Goal: Use online tool/utility

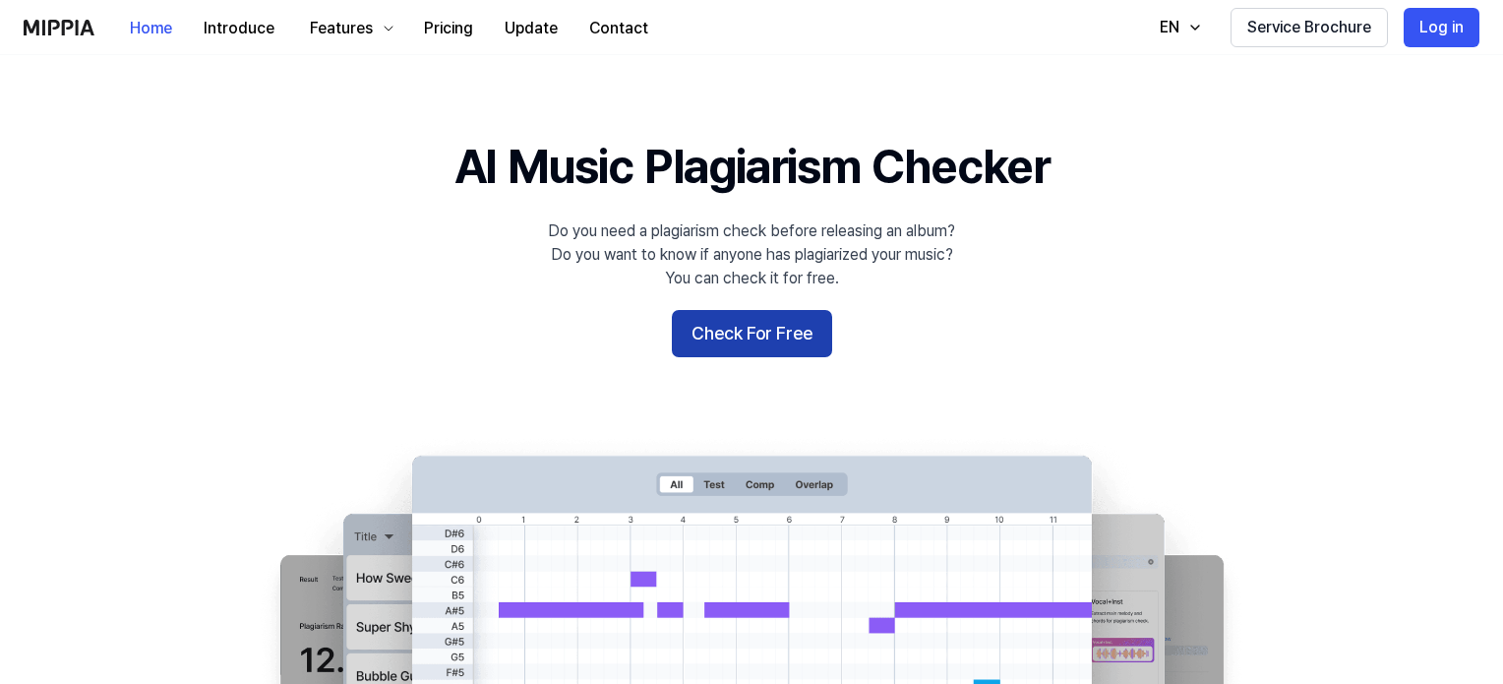
click at [821, 322] on button "Check For Free" at bounding box center [752, 333] width 160 height 47
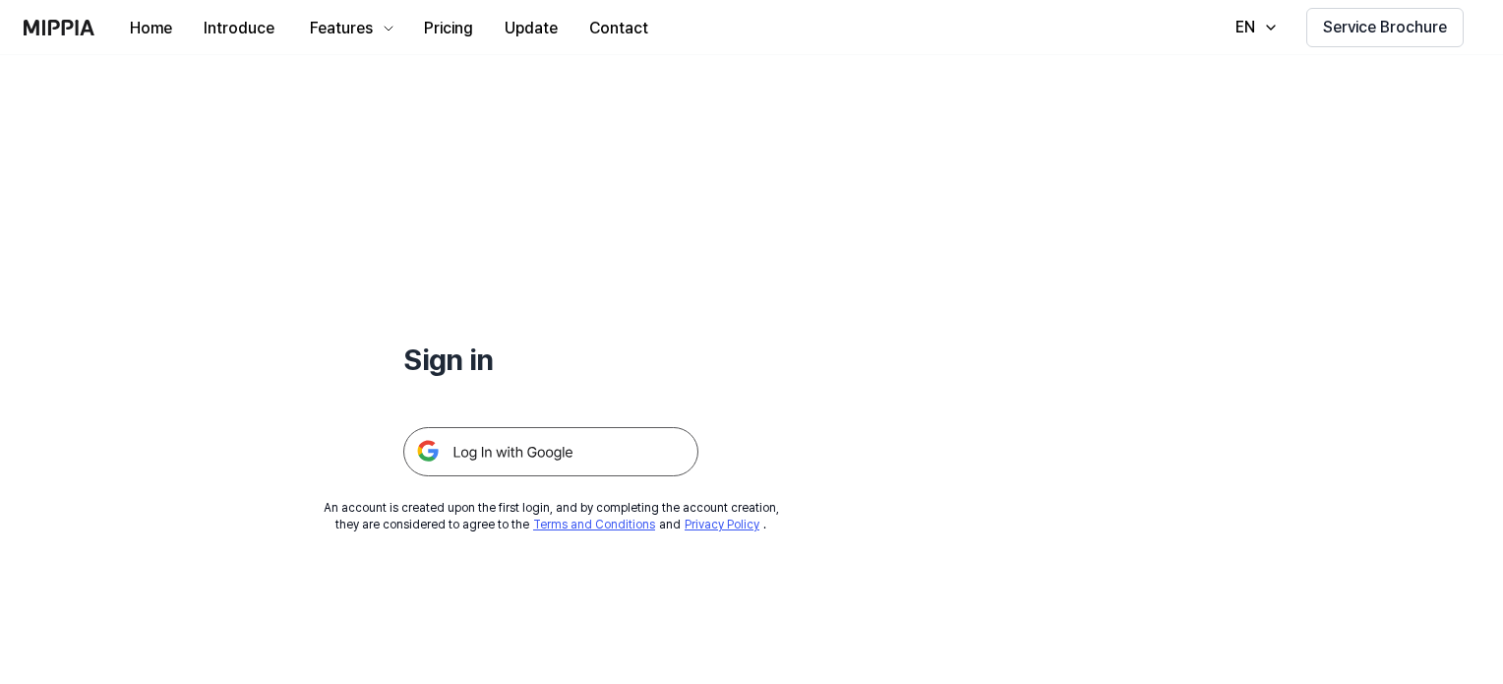
click at [549, 452] on img at bounding box center [550, 451] width 295 height 49
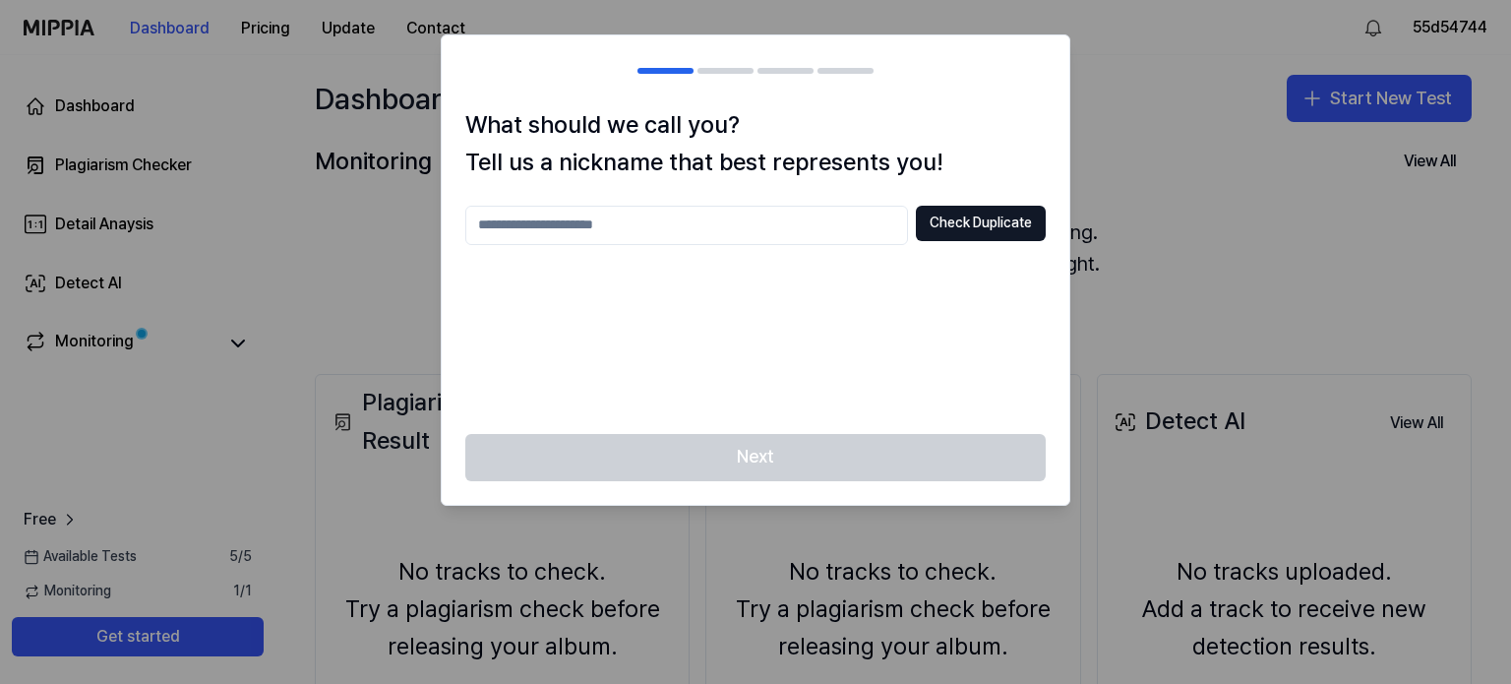
click at [774, 223] on input "text" at bounding box center [686, 225] width 443 height 39
type input "*********"
click at [1020, 228] on button "Check Duplicate" at bounding box center [981, 223] width 130 height 35
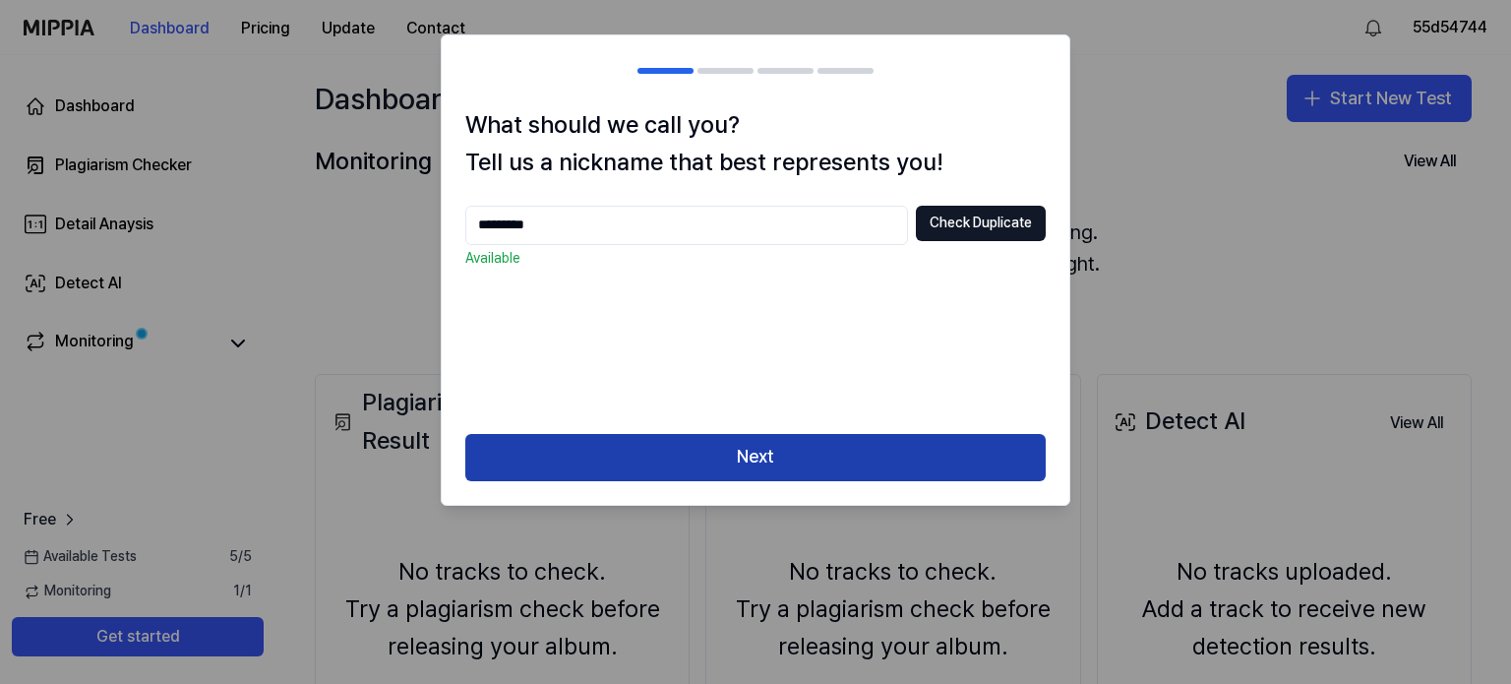
click at [862, 450] on button "Next" at bounding box center [755, 457] width 581 height 47
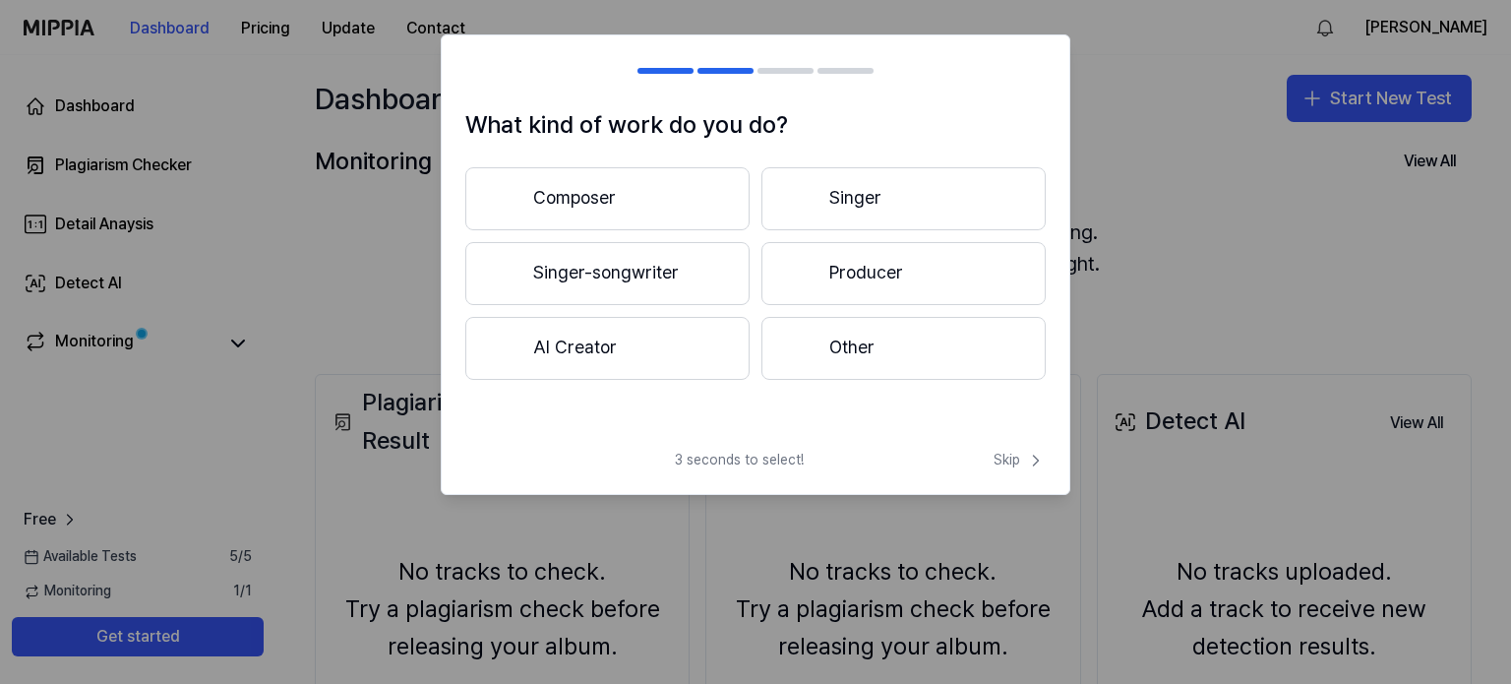
click at [636, 196] on button "Composer" at bounding box center [607, 198] width 284 height 63
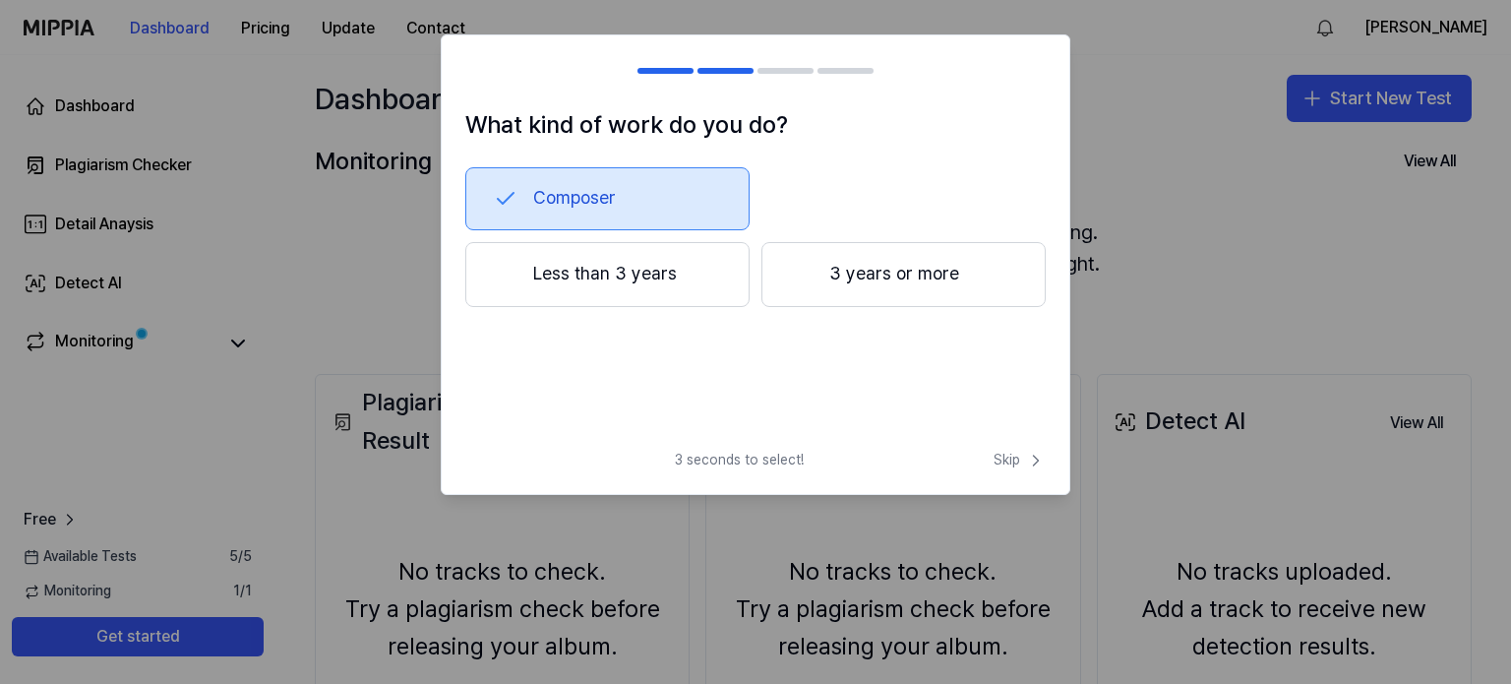
click at [707, 275] on button "Less than 3 years" at bounding box center [607, 274] width 284 height 65
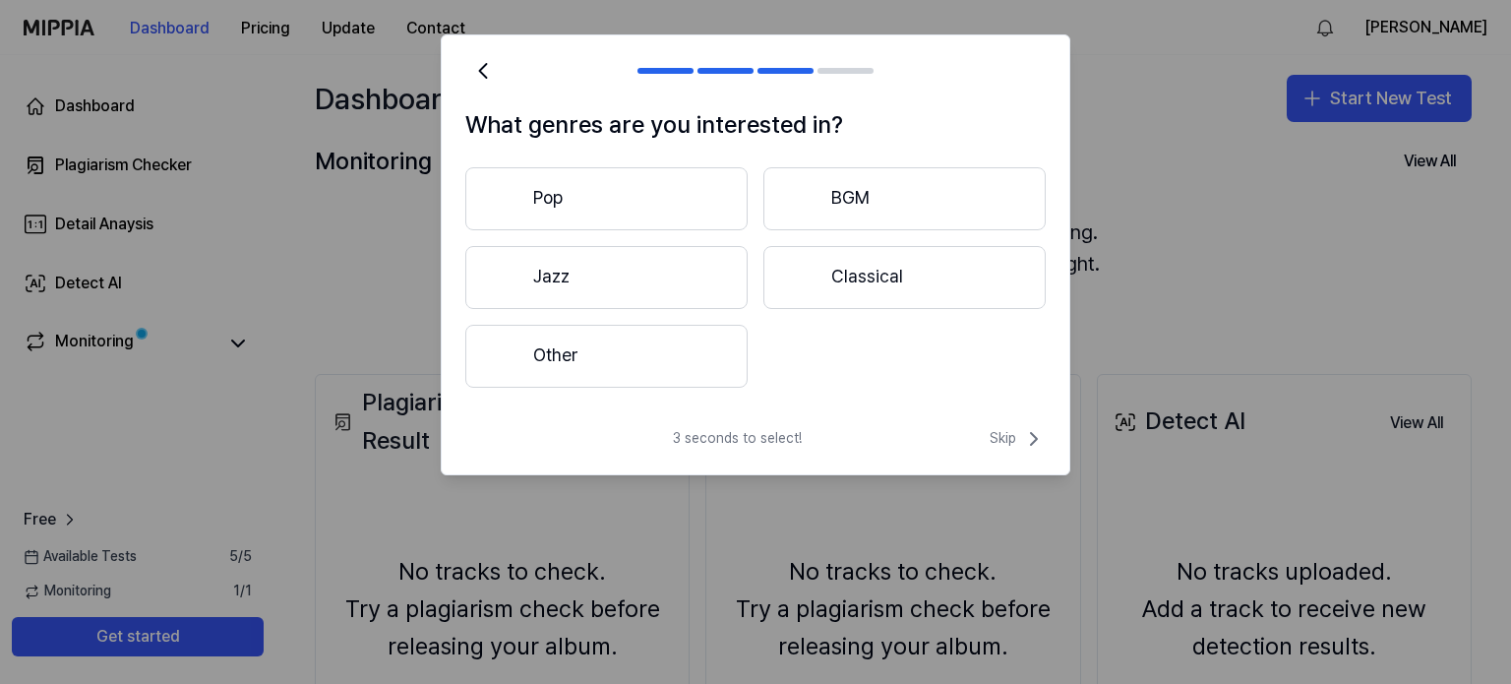
click at [681, 336] on button "Other" at bounding box center [606, 356] width 282 height 63
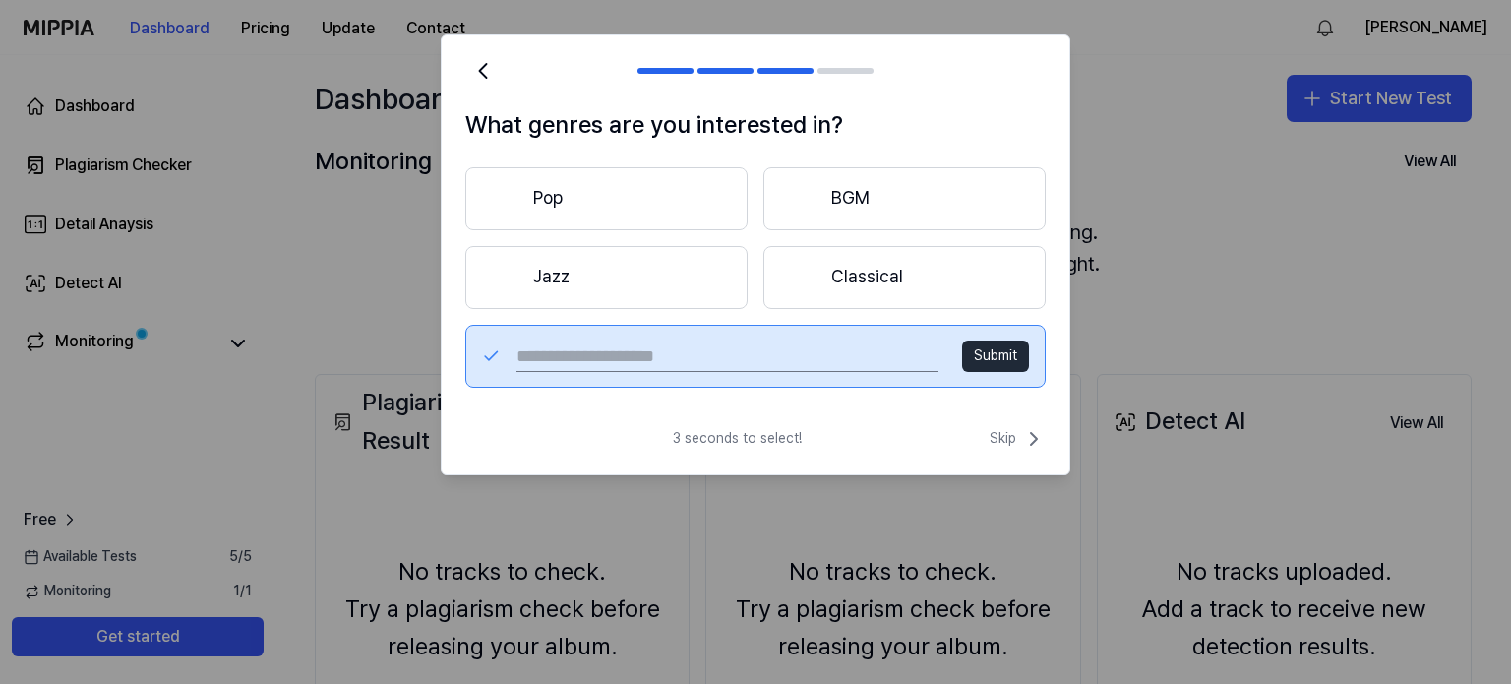
click at [669, 213] on button "Pop" at bounding box center [606, 198] width 282 height 63
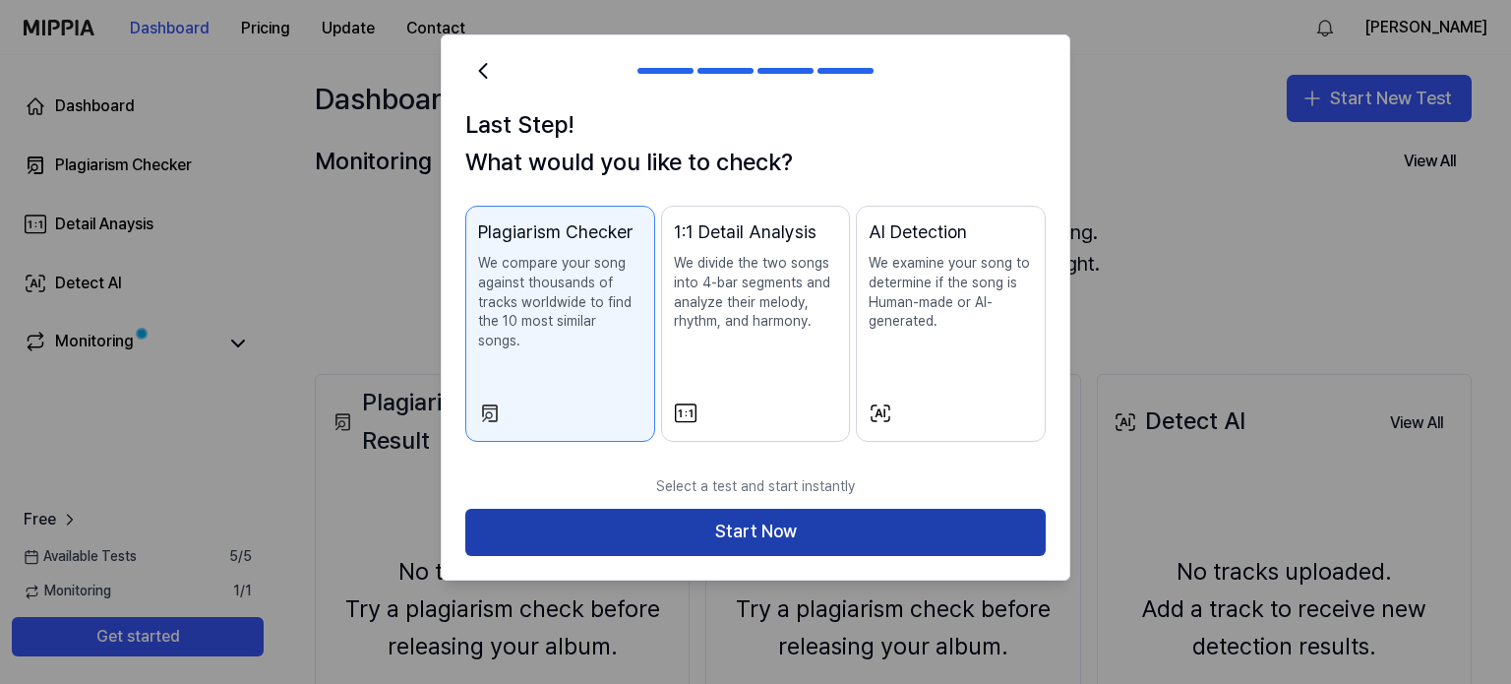
click at [753, 520] on button "Start Now" at bounding box center [755, 532] width 581 height 47
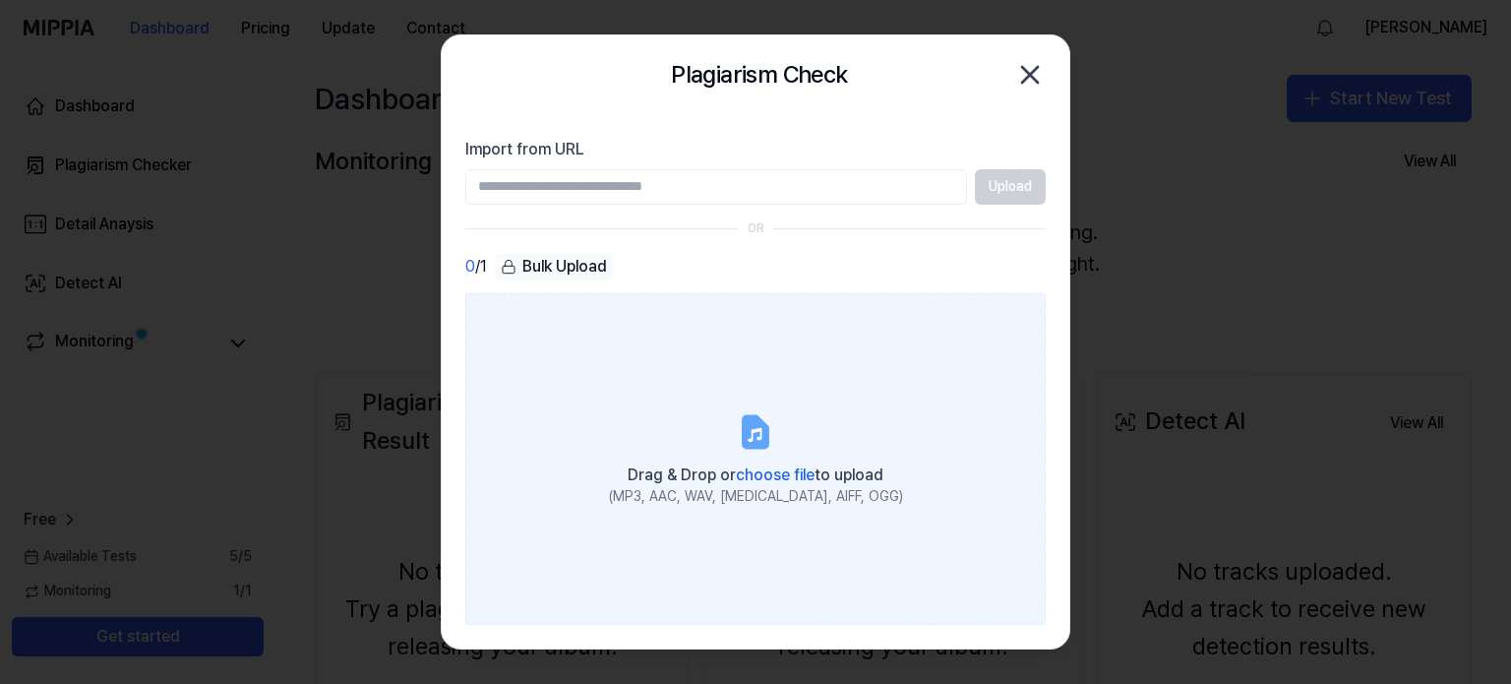
click at [785, 470] on span "choose file" at bounding box center [775, 474] width 79 height 19
click at [0, 0] on input "Drag & Drop or choose file to upload (MP3, AAC, WAV, [MEDICAL_DATA], AIFF, OGG)" at bounding box center [0, 0] width 0 height 0
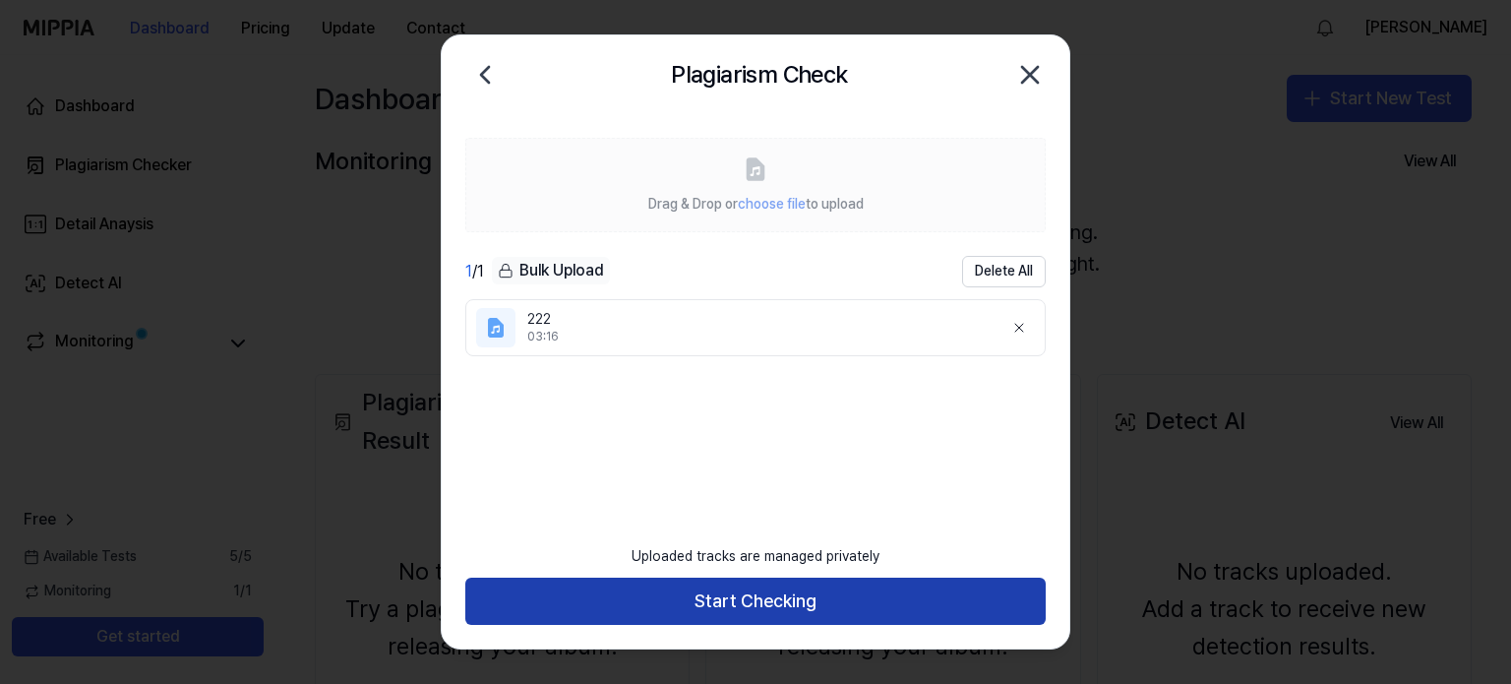
click at [787, 605] on button "Start Checking" at bounding box center [755, 601] width 581 height 47
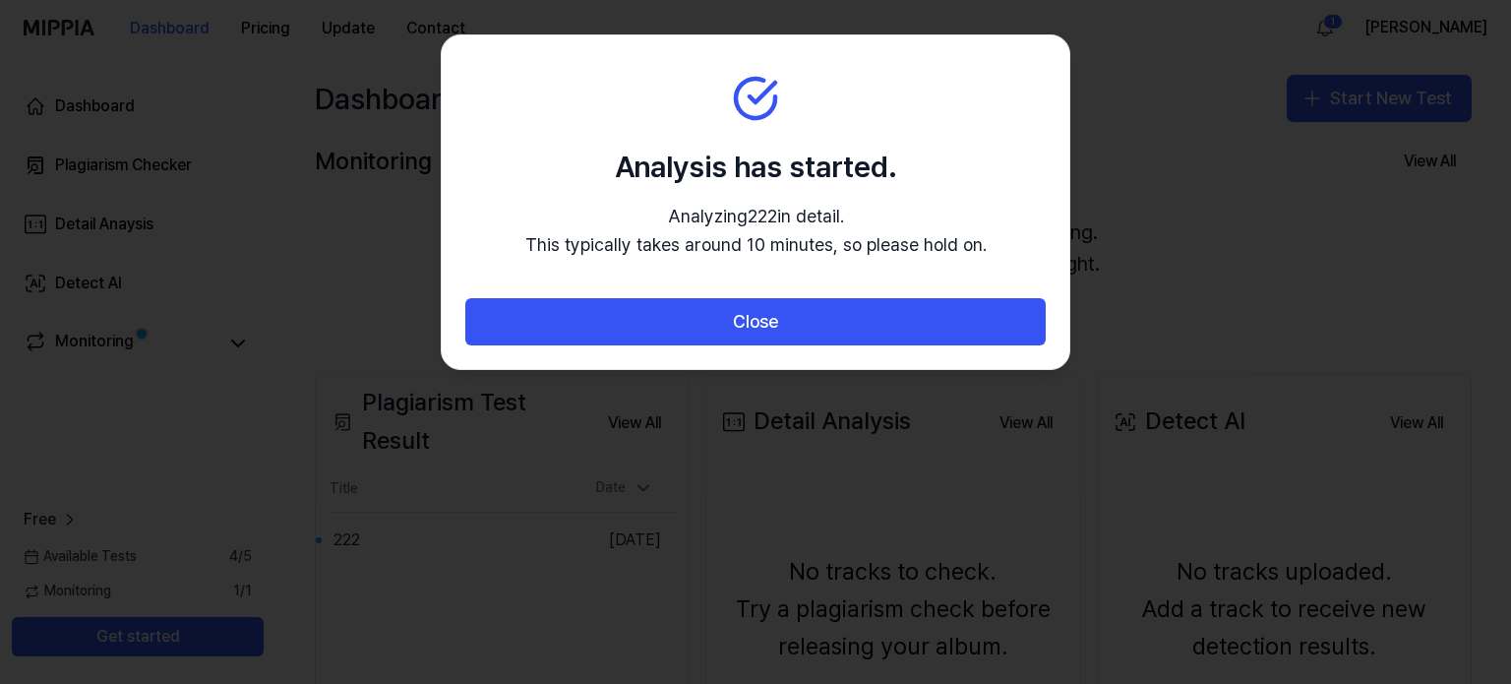
click at [882, 248] on p "Analyzing 222 in detail. This typically takes around 10 minutes, so please hold…" at bounding box center [755, 231] width 461 height 57
